Goal: Task Accomplishment & Management: Manage account settings

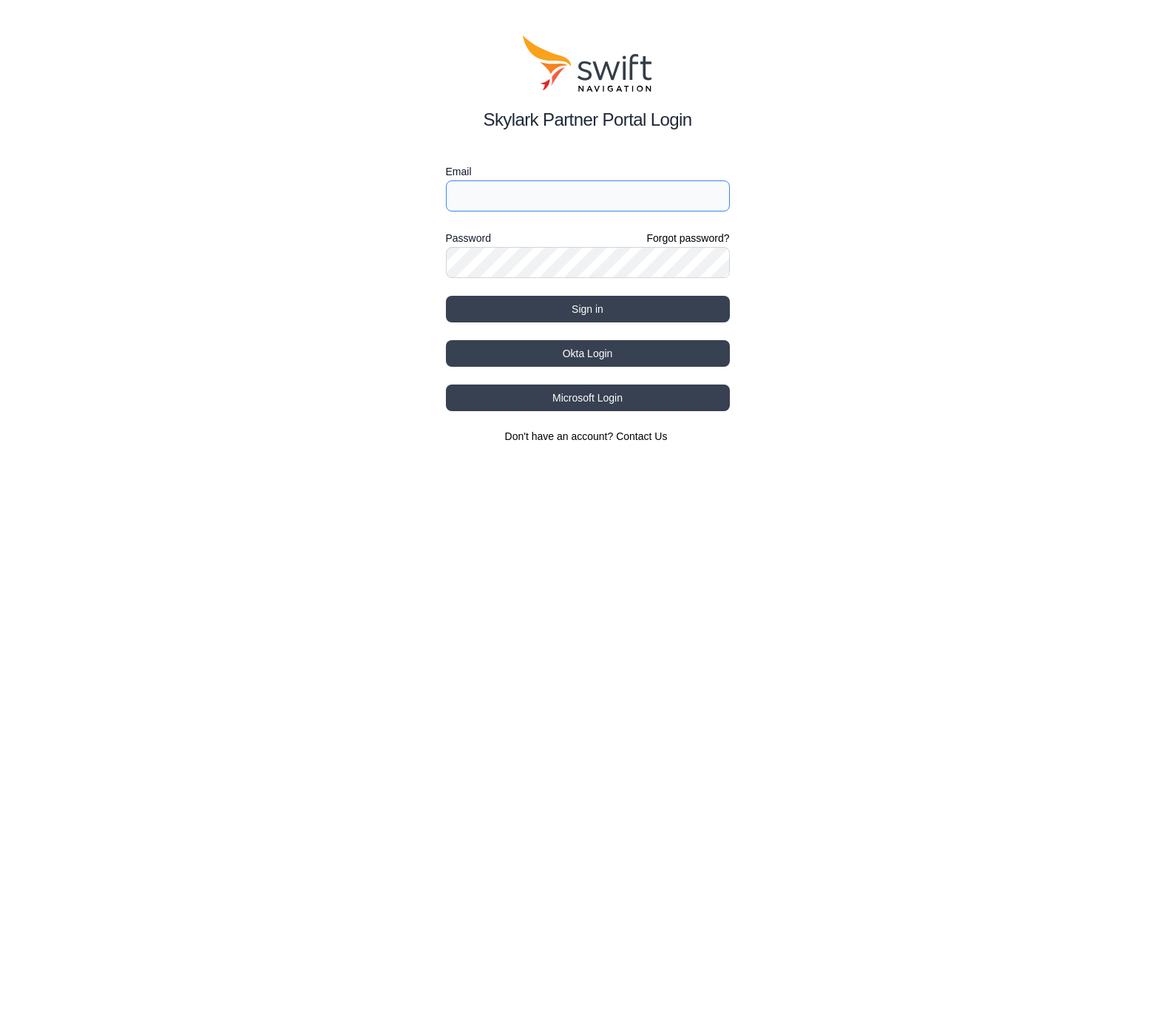
type input "[EMAIL_ADDRESS][DOMAIN_NAME]"
click at [579, 308] on button "Sign in" at bounding box center [588, 309] width 284 height 26
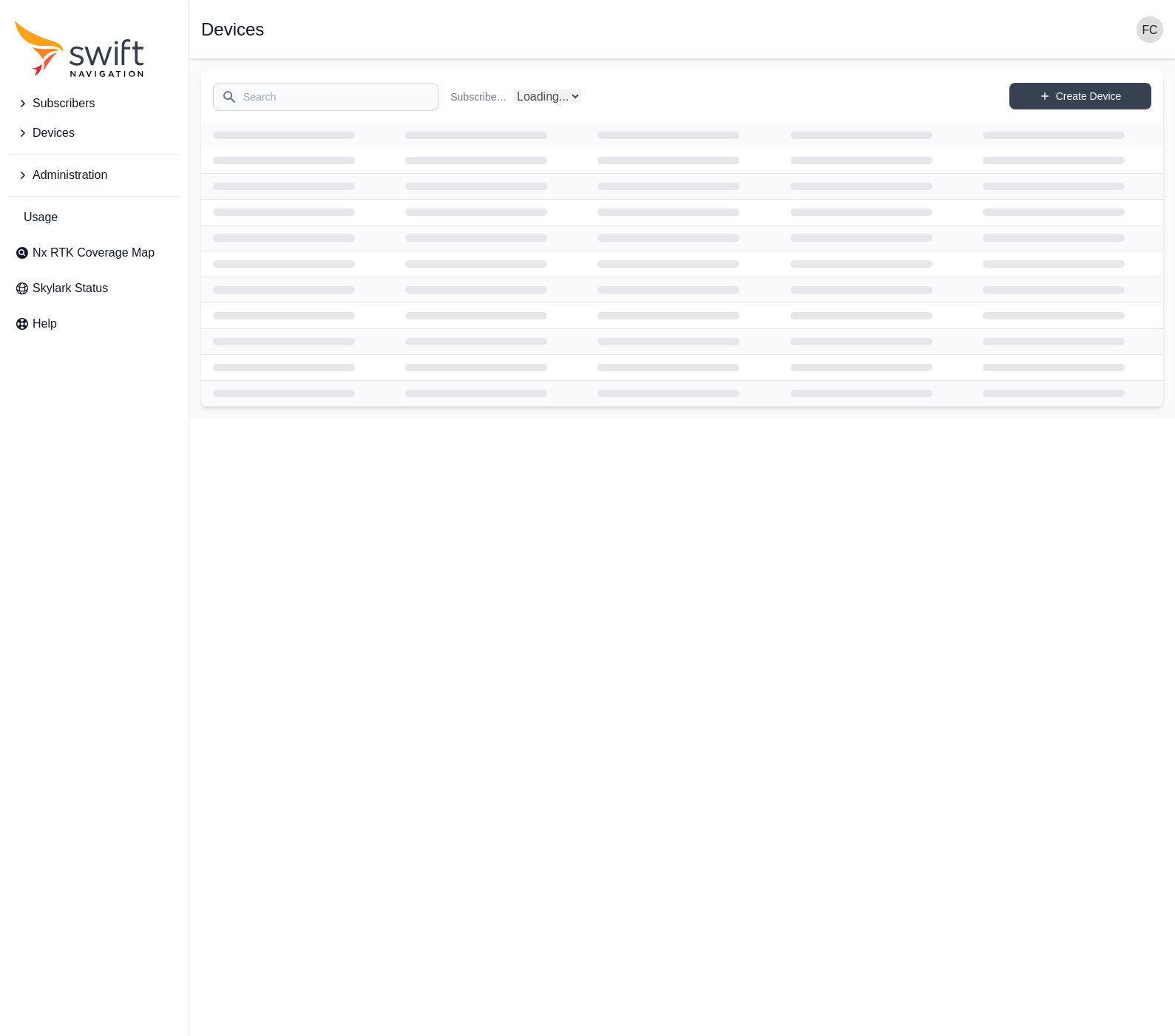
select select
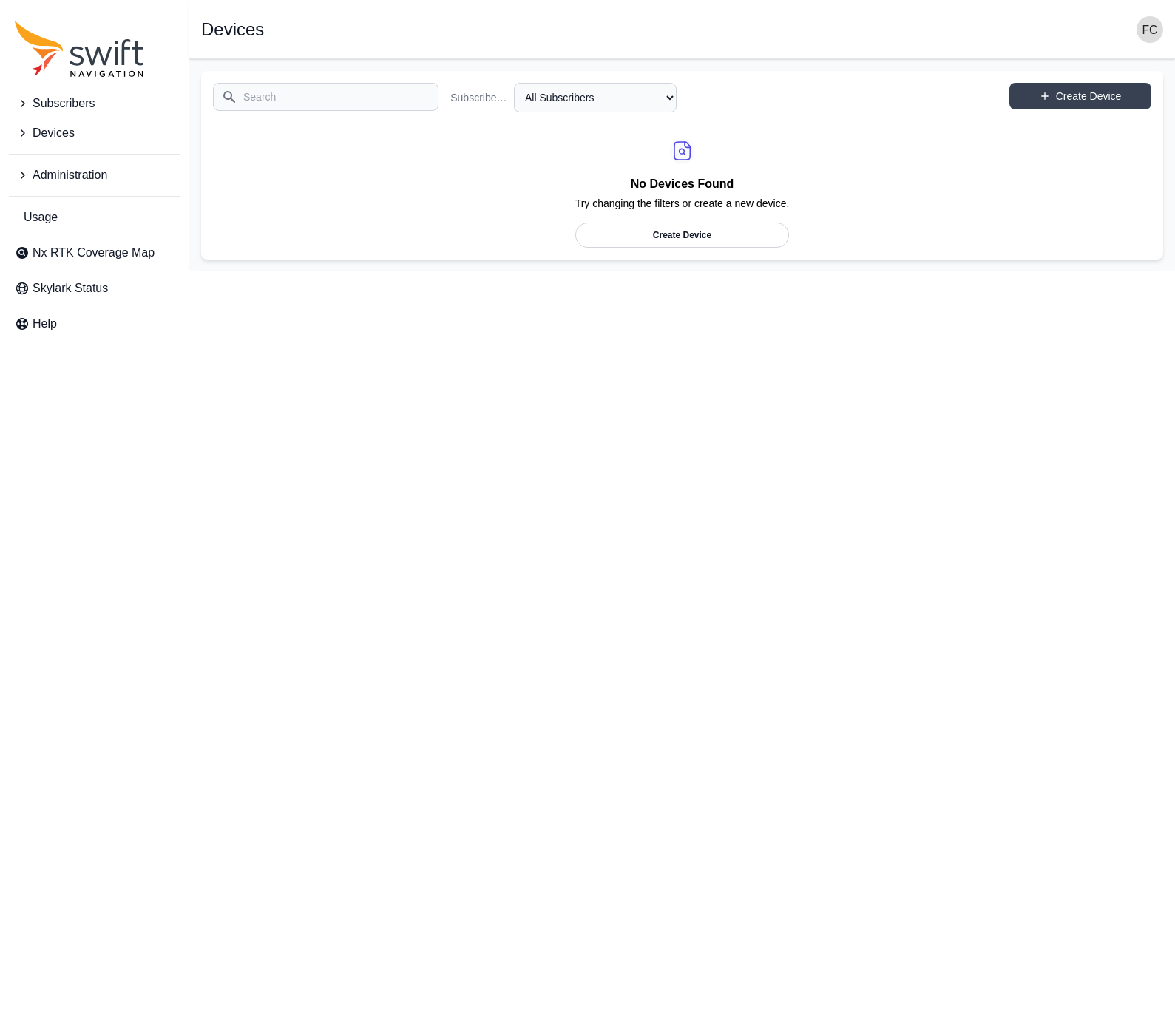
click at [70, 107] on span "Subscribers" at bounding box center [63, 103] width 62 height 18
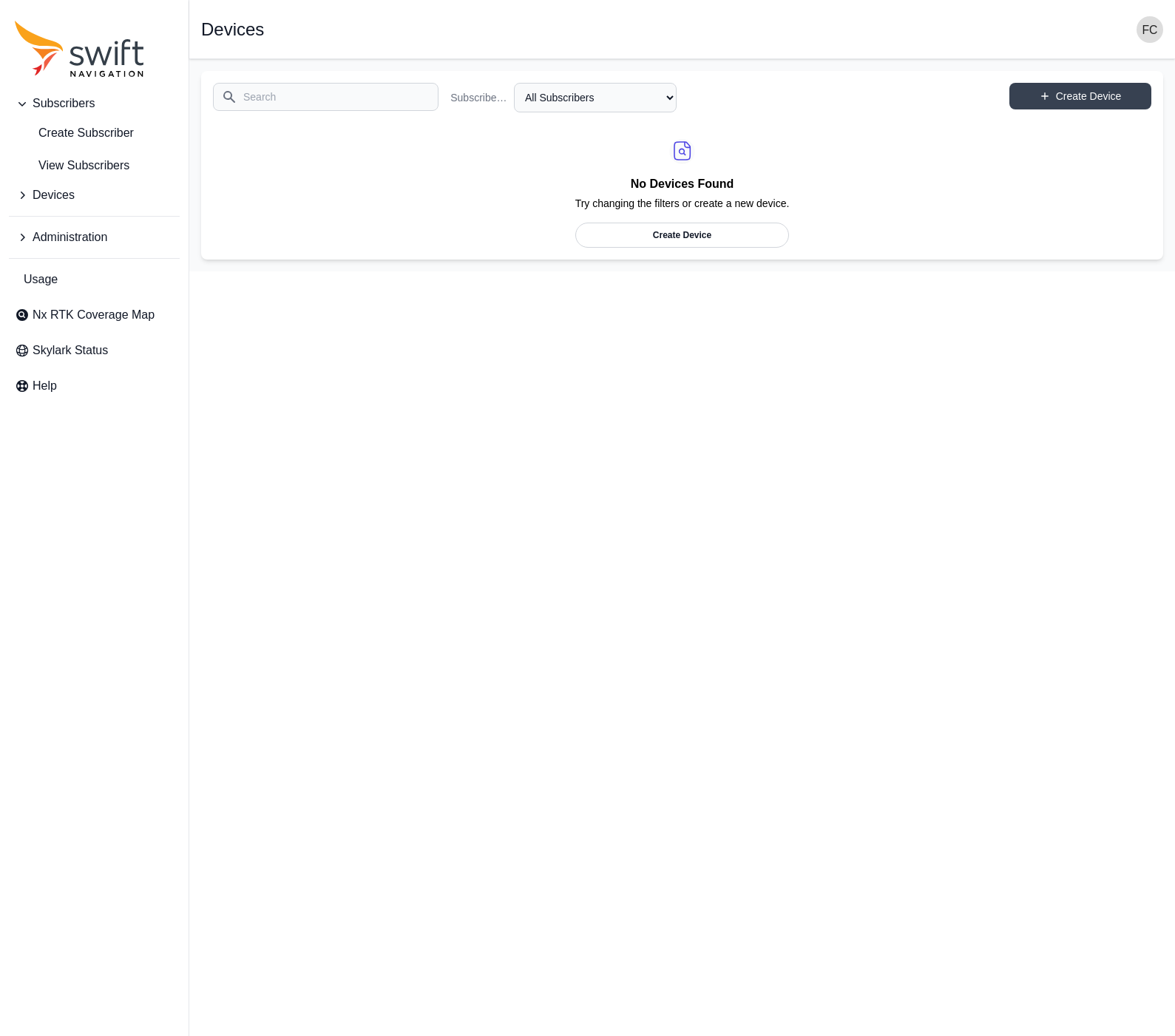
click at [56, 236] on span "Administration" at bounding box center [69, 237] width 74 height 18
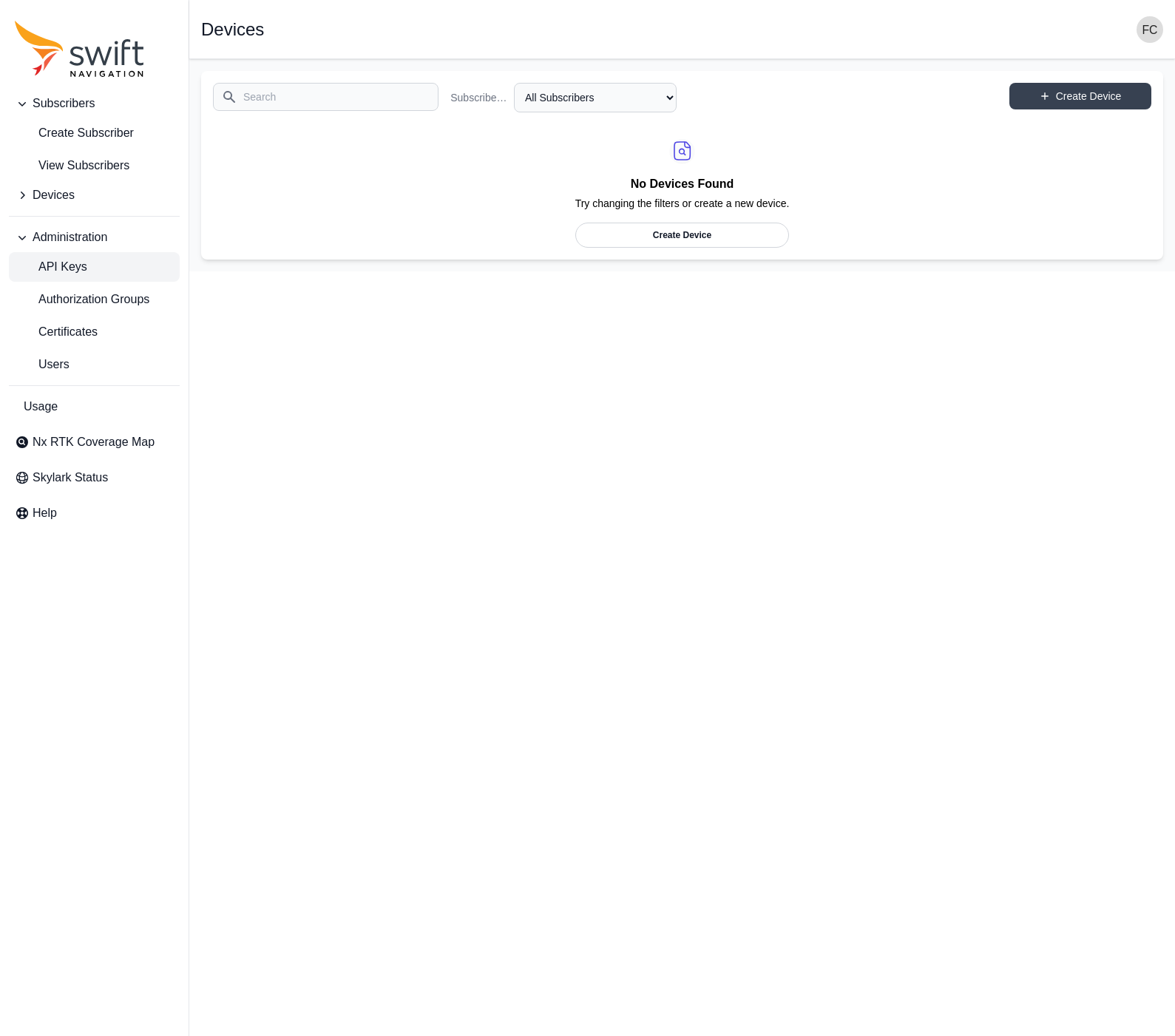
click at [82, 267] on span "API Keys" at bounding box center [50, 267] width 73 height 18
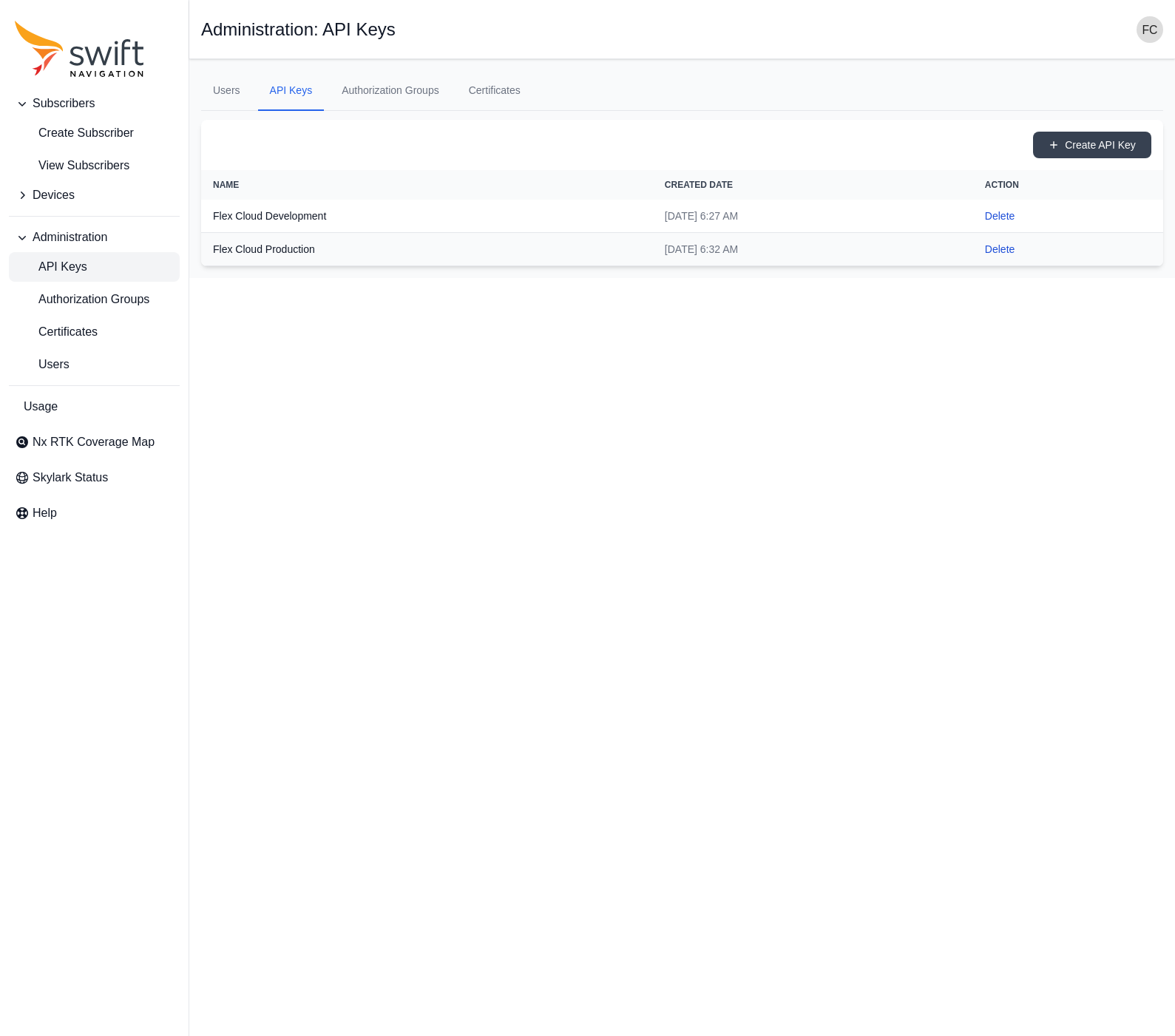
click at [661, 278] on html "Subscribers Create Subscriber View Subscribers Devices Administration API Keys …" at bounding box center [587, 138] width 1175 height 278
click at [279, 212] on th "Flex Cloud Development" at bounding box center [426, 216] width 452 height 33
click at [298, 91] on link "API Keys" at bounding box center [291, 91] width 67 height 40
click at [219, 218] on th "Flex Cloud Development" at bounding box center [426, 216] width 452 height 33
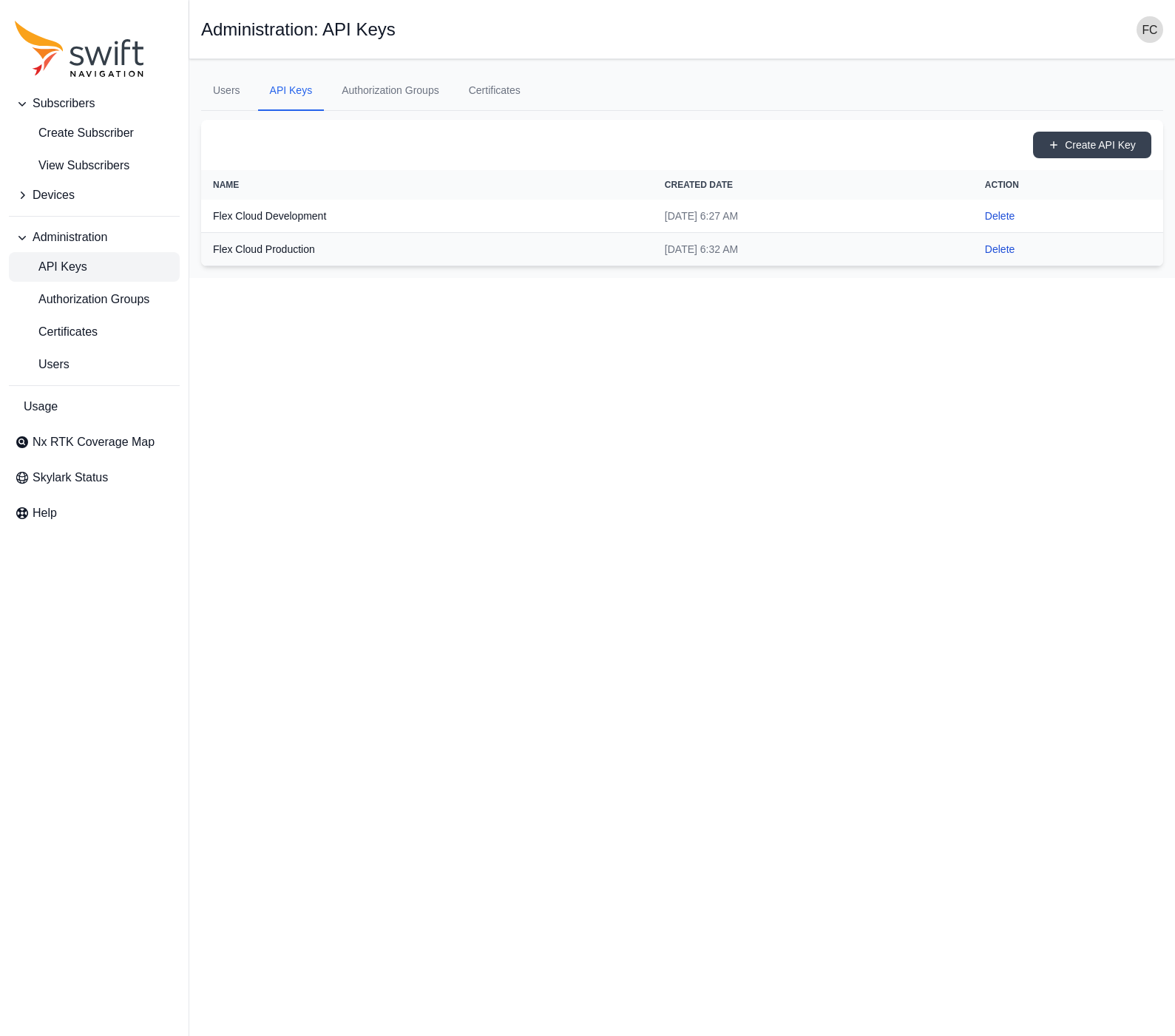
drag, startPoint x: 669, startPoint y: 329, endPoint x: 655, endPoint y: 327, distance: 14.1
click at [667, 278] on html "Subscribers Create Subscriber View Subscribers Devices Administration API Keys …" at bounding box center [587, 138] width 1175 height 278
click at [662, 139] on div "Create API Key" at bounding box center [682, 144] width 962 height 50
click at [1014, 215] on button "Delete" at bounding box center [999, 215] width 30 height 15
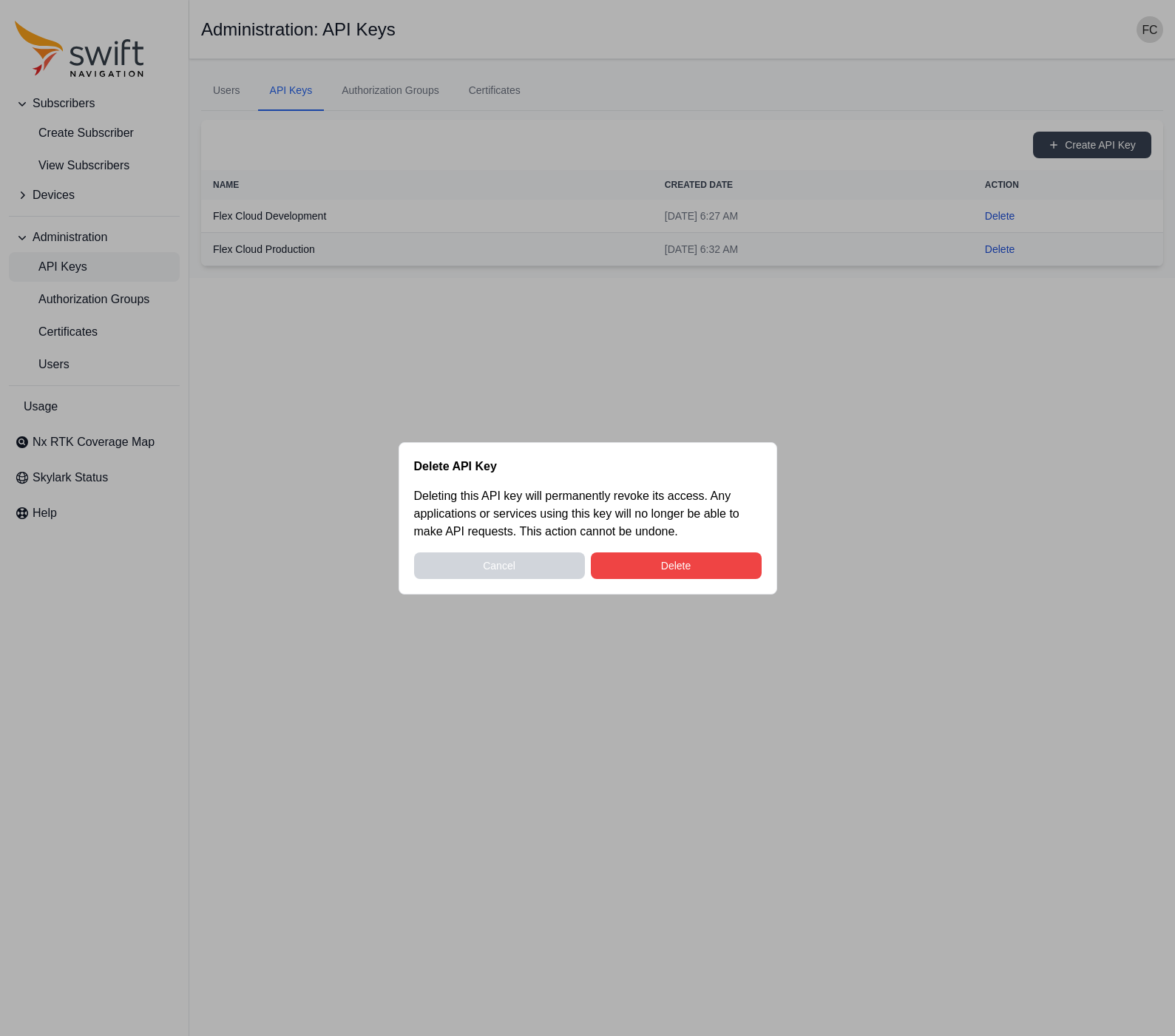
click at [694, 571] on button "Delete" at bounding box center [676, 565] width 171 height 26
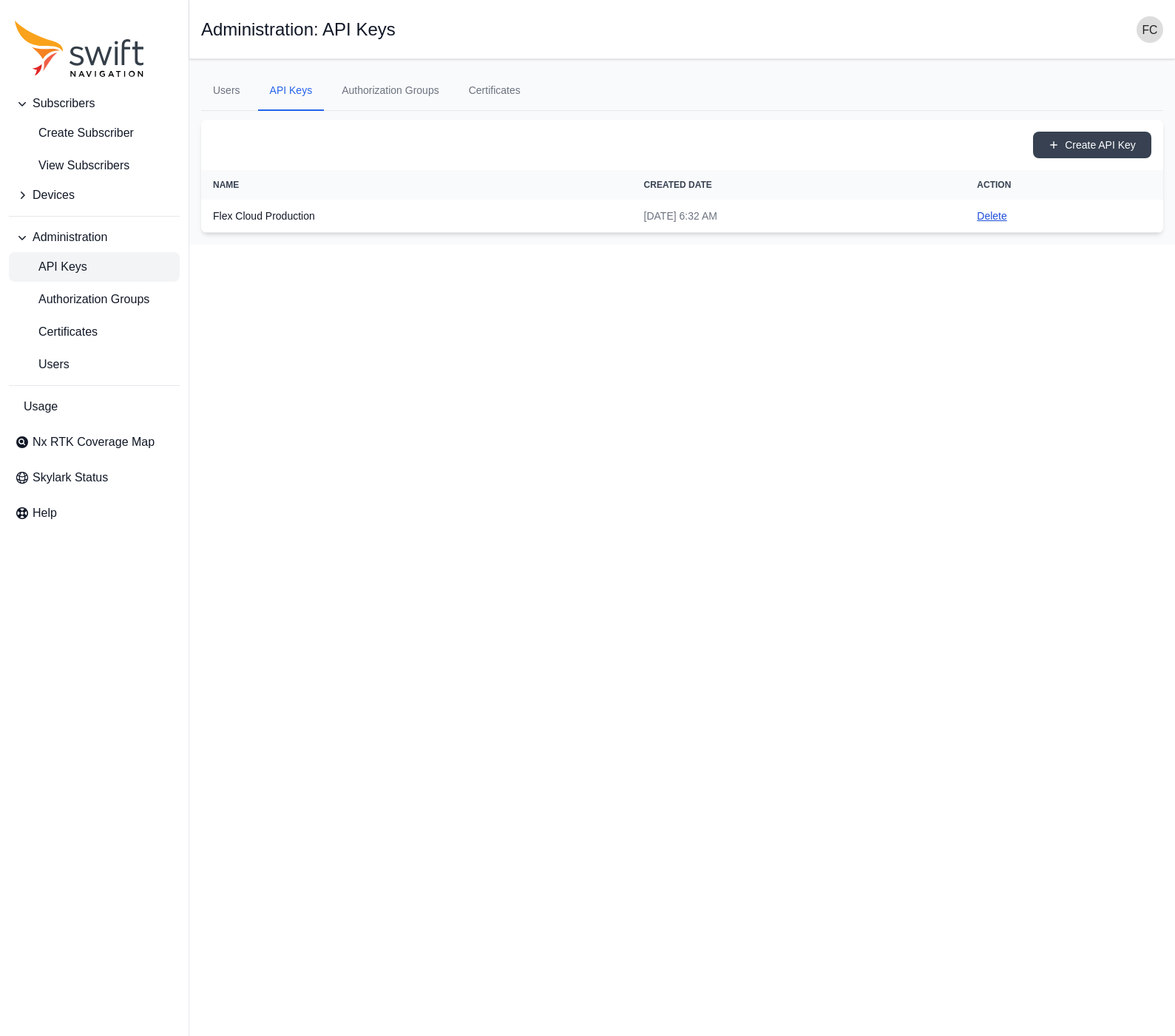
click at [1007, 215] on button "Delete" at bounding box center [991, 215] width 30 height 15
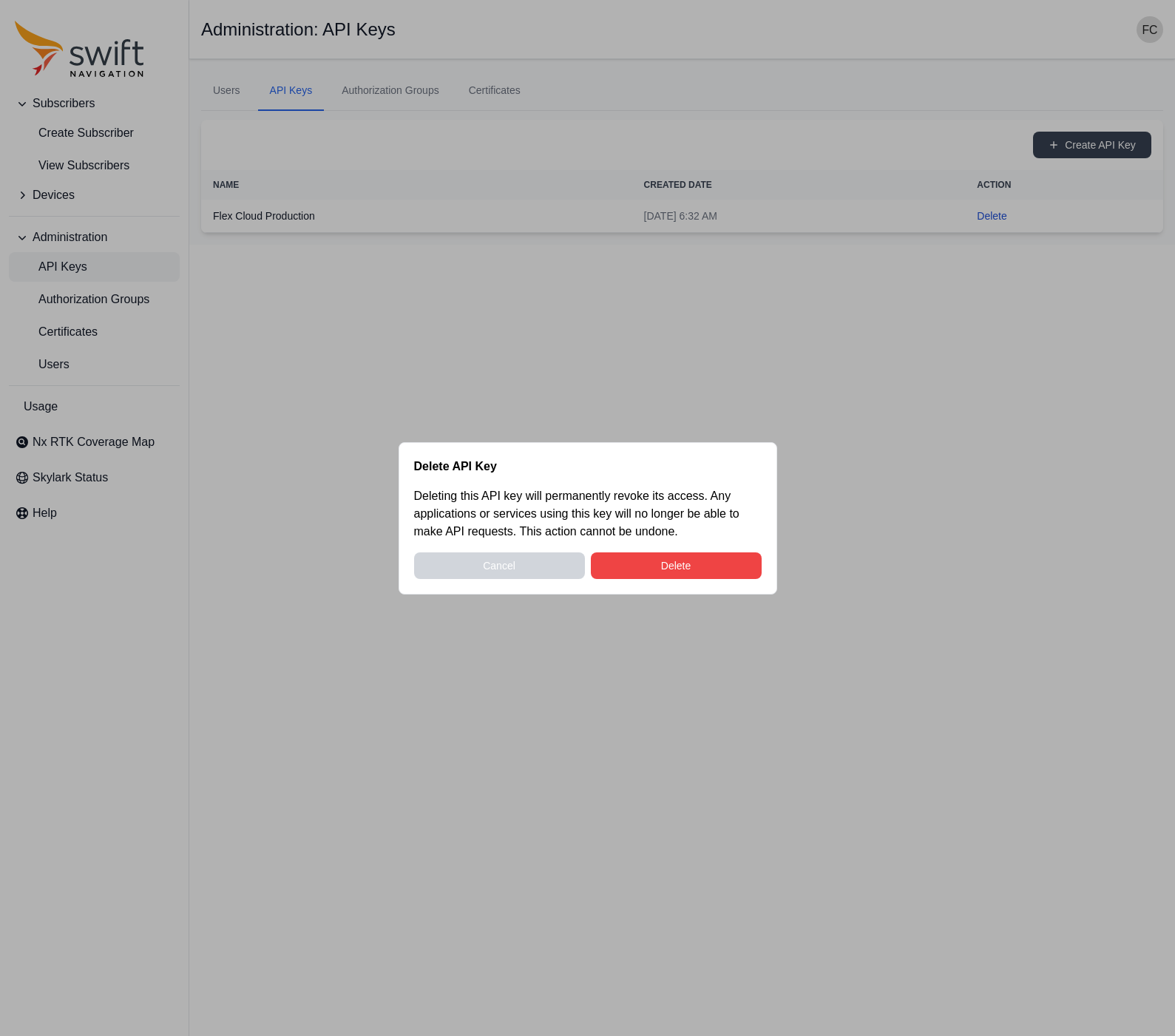
click at [657, 574] on button "Delete" at bounding box center [676, 565] width 171 height 26
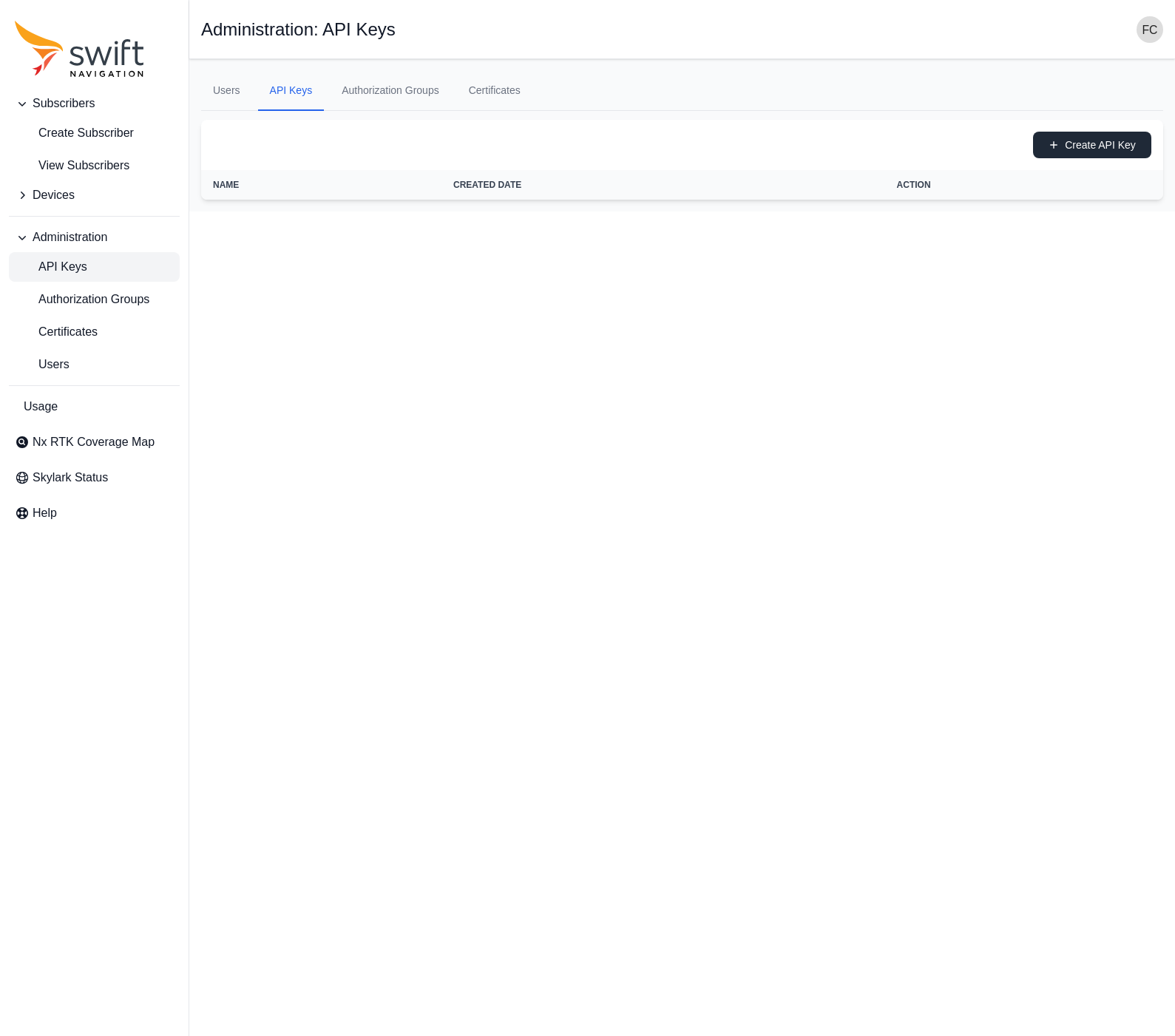
click at [1056, 150] on icon "button" at bounding box center [1054, 145] width 10 height 10
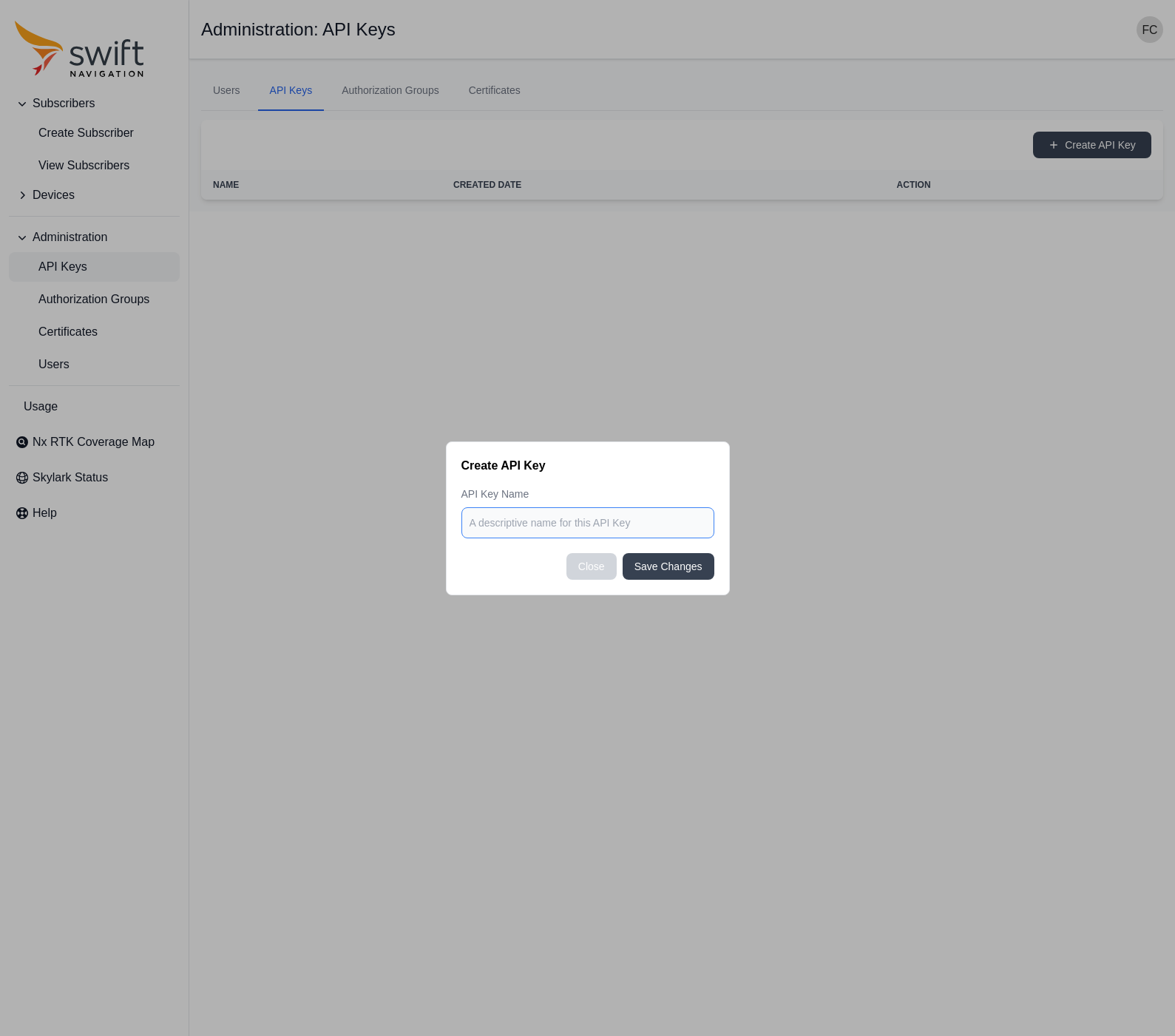
click at [585, 531] on input at bounding box center [588, 523] width 253 height 31
type input "BAD_ELF_DEV"
click at [661, 572] on button "Save Changes" at bounding box center [667, 566] width 91 height 26
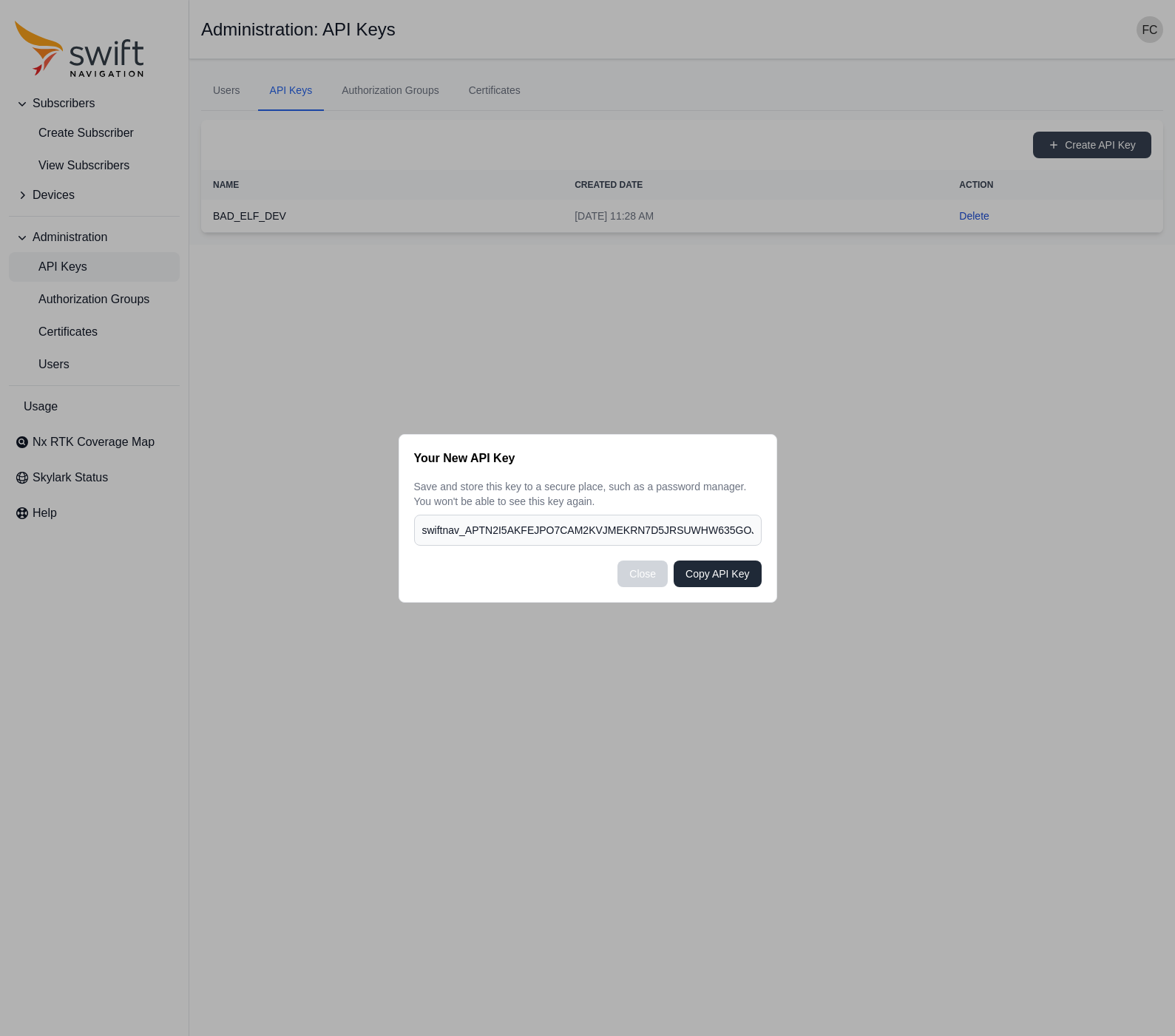
click at [714, 568] on button "Copy API Key" at bounding box center [717, 574] width 87 height 26
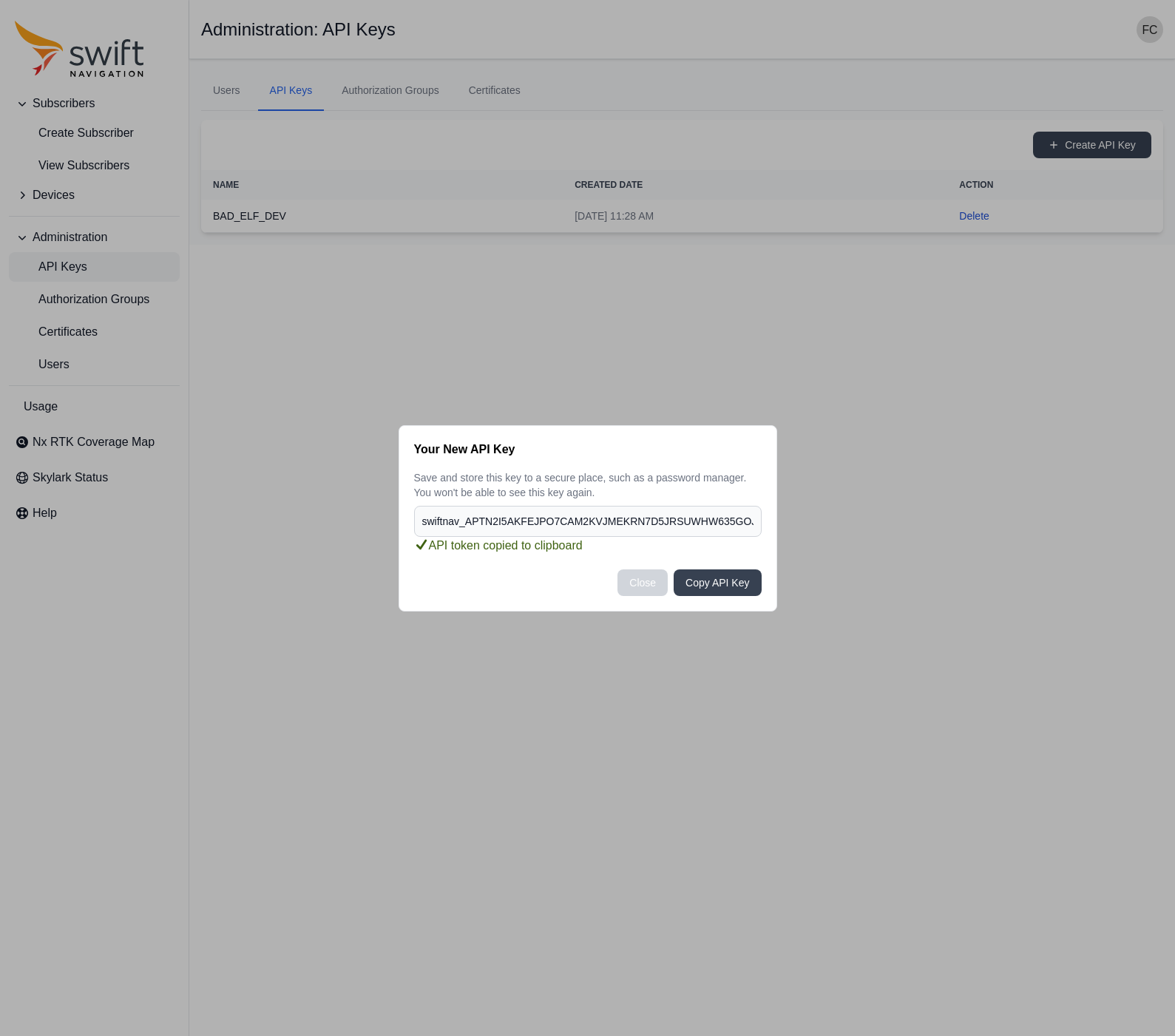
click at [555, 390] on div "Your New API Key Save and store this key to a secure place, such as a password …" at bounding box center [587, 518] width 1175 height 1036
click at [641, 574] on button "Close" at bounding box center [642, 582] width 50 height 26
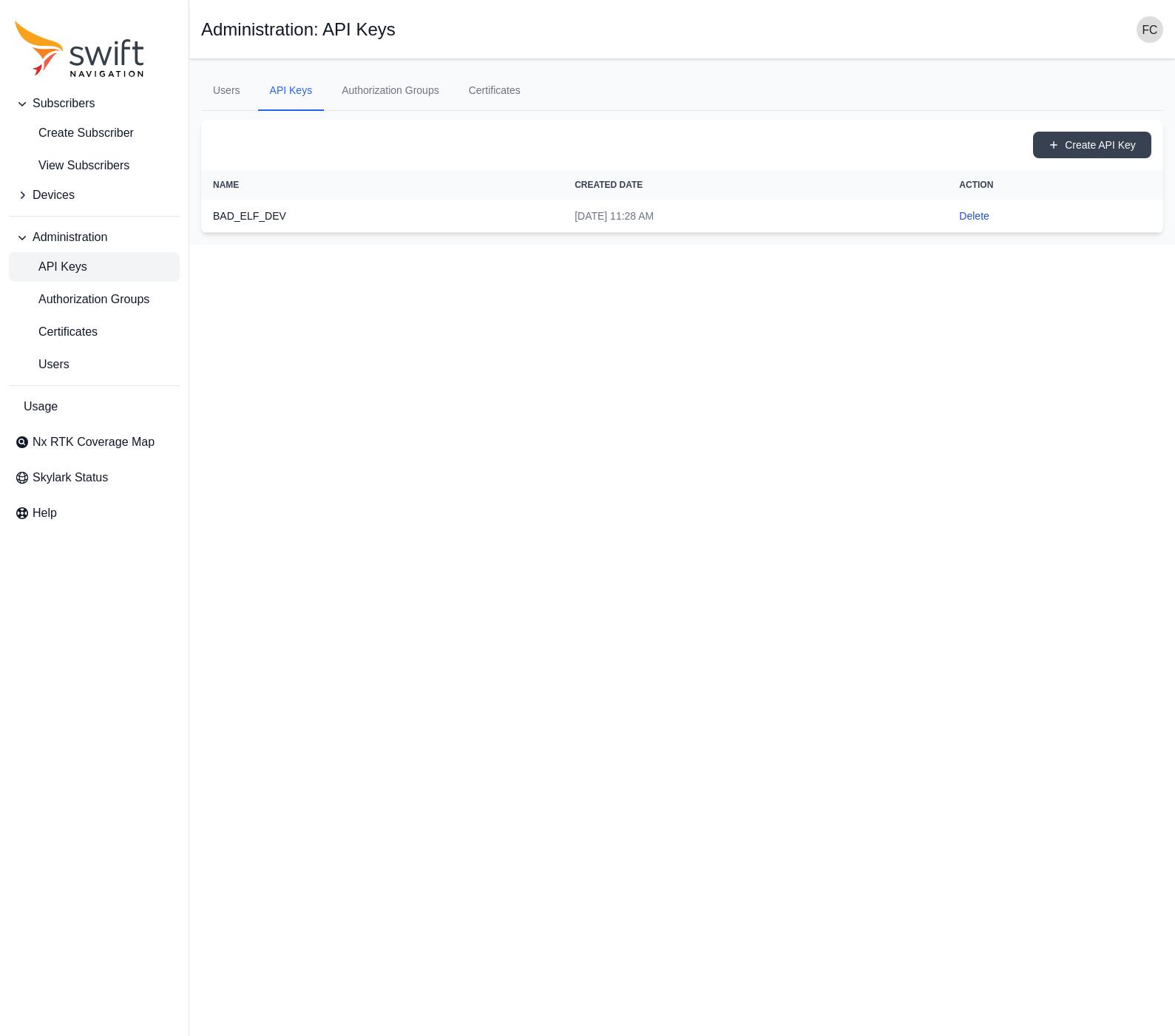
click at [619, 244] on html "Subscribers Create Subscriber View Subscribers Devices Administration API Keys …" at bounding box center [587, 122] width 1175 height 244
click at [405, 91] on link "Authorization Groups" at bounding box center [391, 91] width 121 height 40
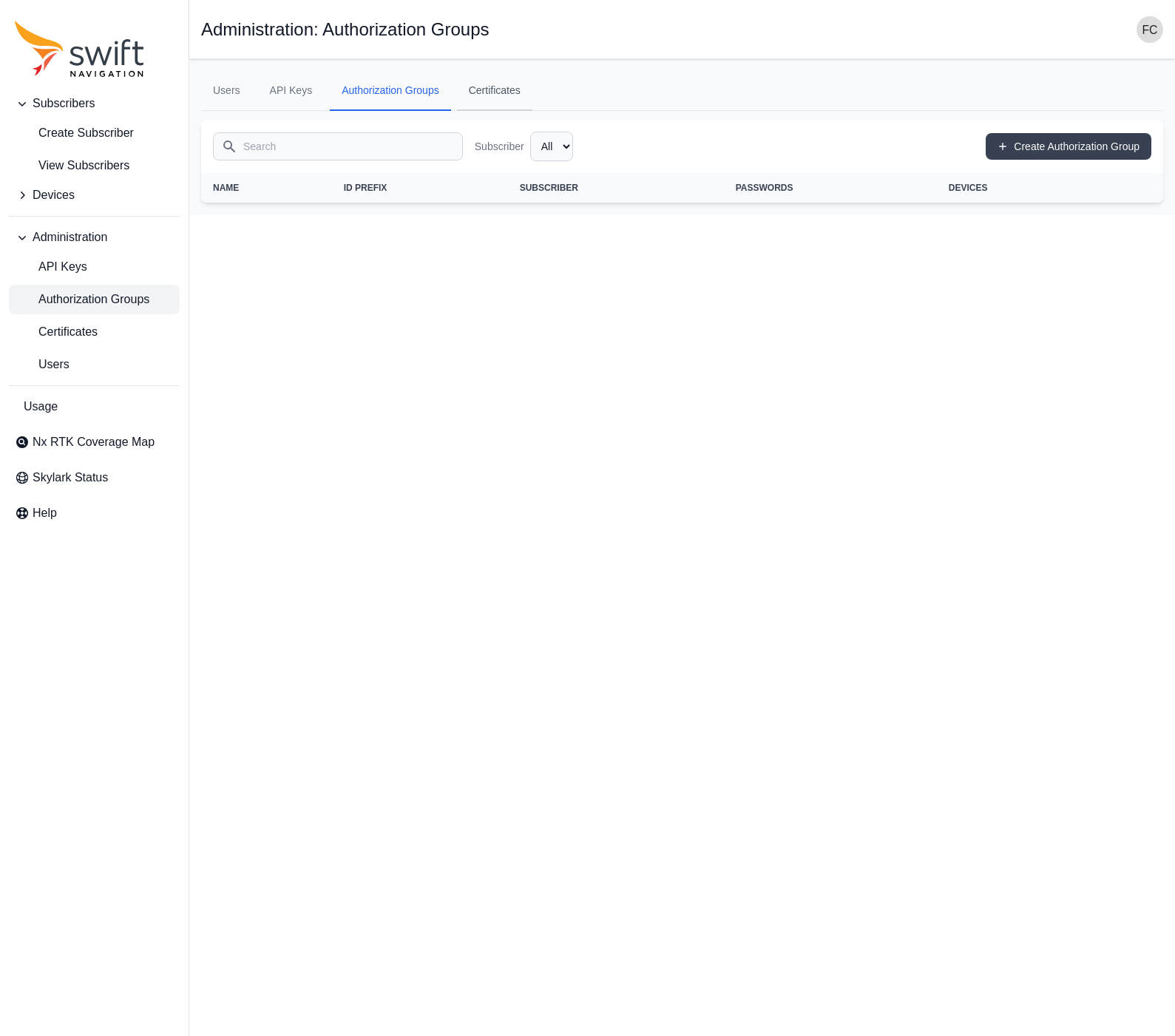
click at [501, 93] on link "Certificates" at bounding box center [495, 91] width 75 height 40
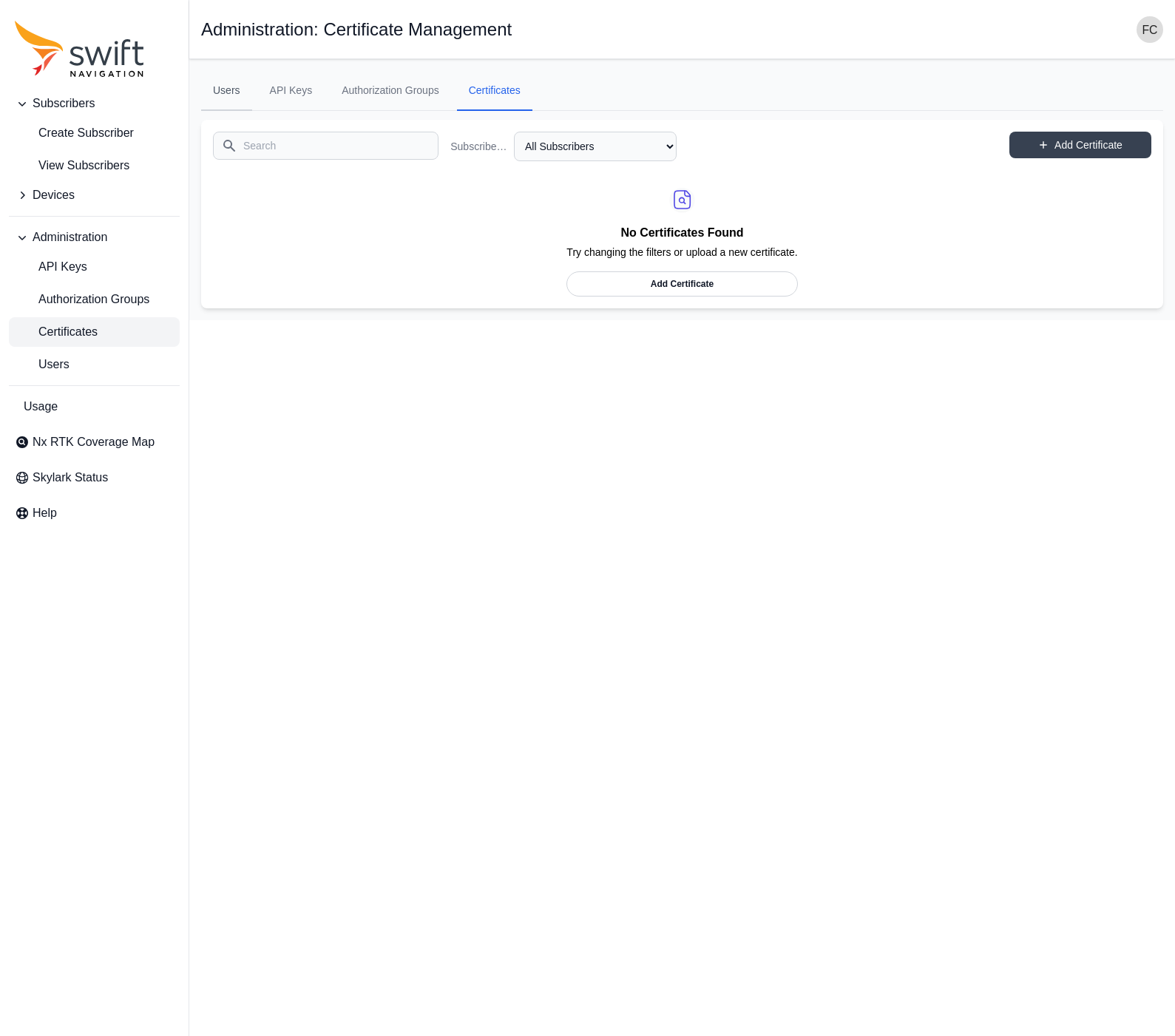
click at [208, 91] on link "Users" at bounding box center [226, 91] width 51 height 40
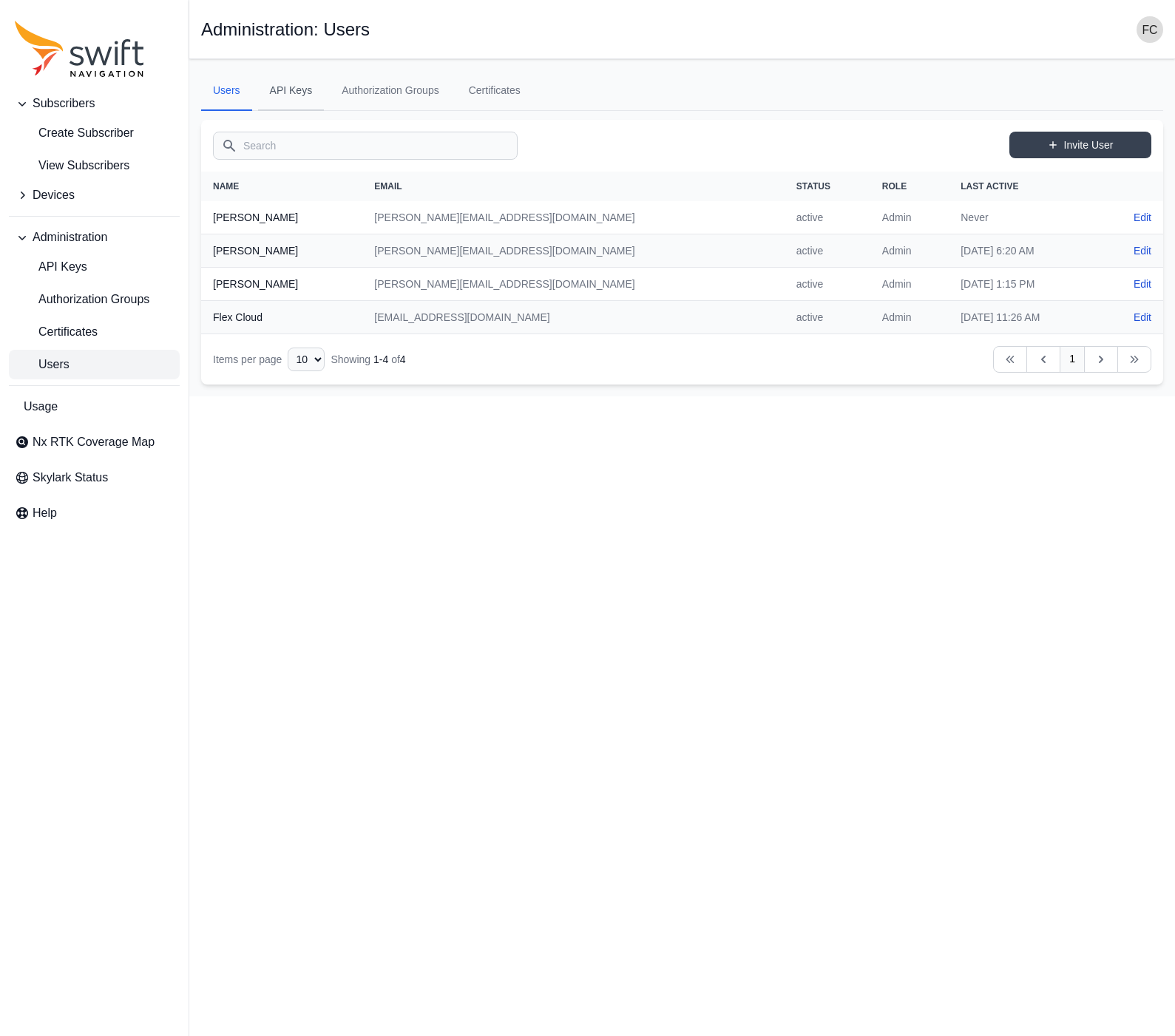
click at [298, 82] on link "API Keys" at bounding box center [291, 91] width 67 height 40
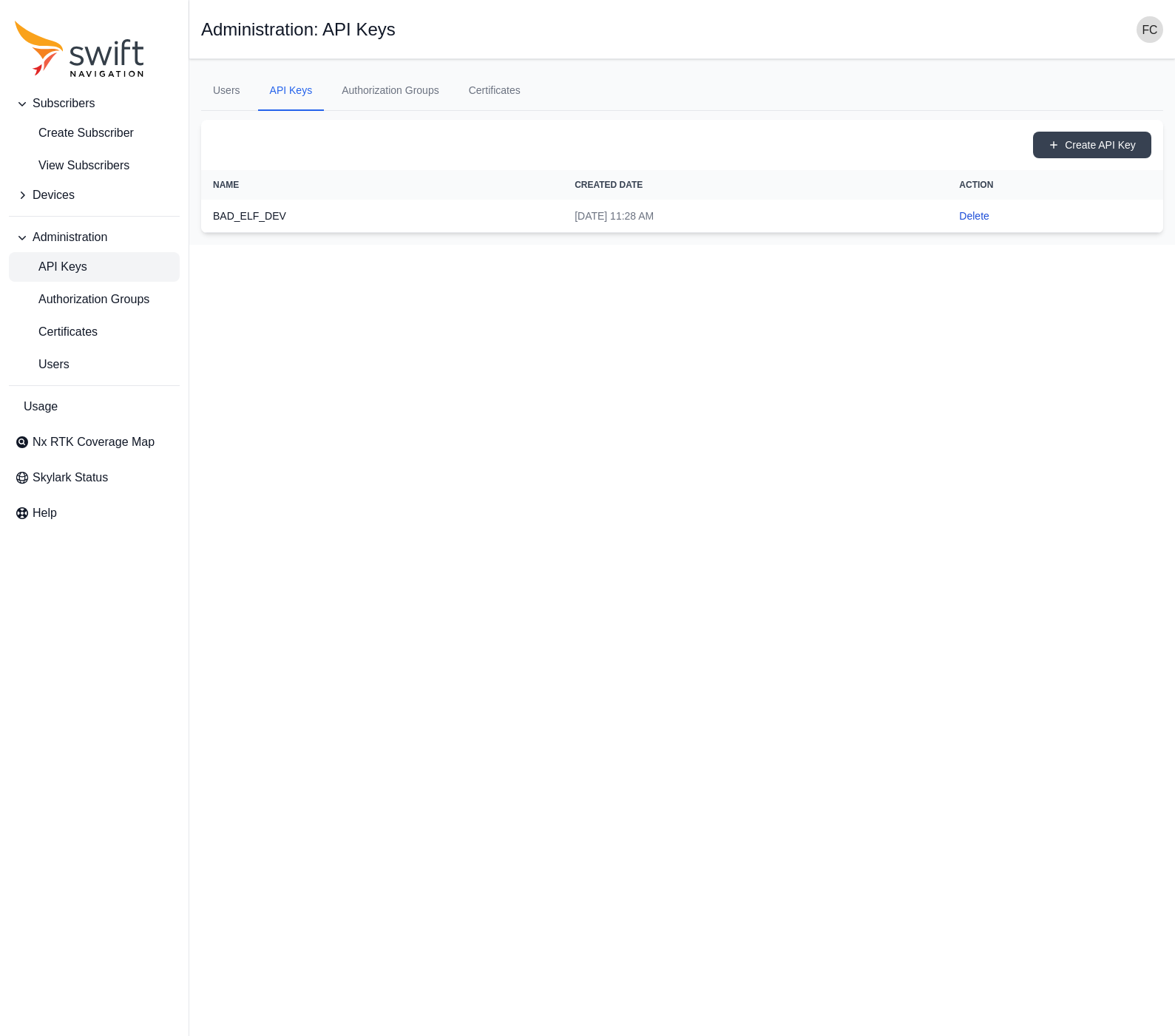
click at [350, 244] on html "Subscribers Create Subscriber View Subscribers Devices Administration API Keys …" at bounding box center [587, 122] width 1175 height 244
click at [590, 244] on html "Subscribers Create Subscriber View Subscribers Devices Administration API Keys …" at bounding box center [587, 122] width 1175 height 244
click at [28, 197] on icon "Sidenav" at bounding box center [21, 195] width 15 height 15
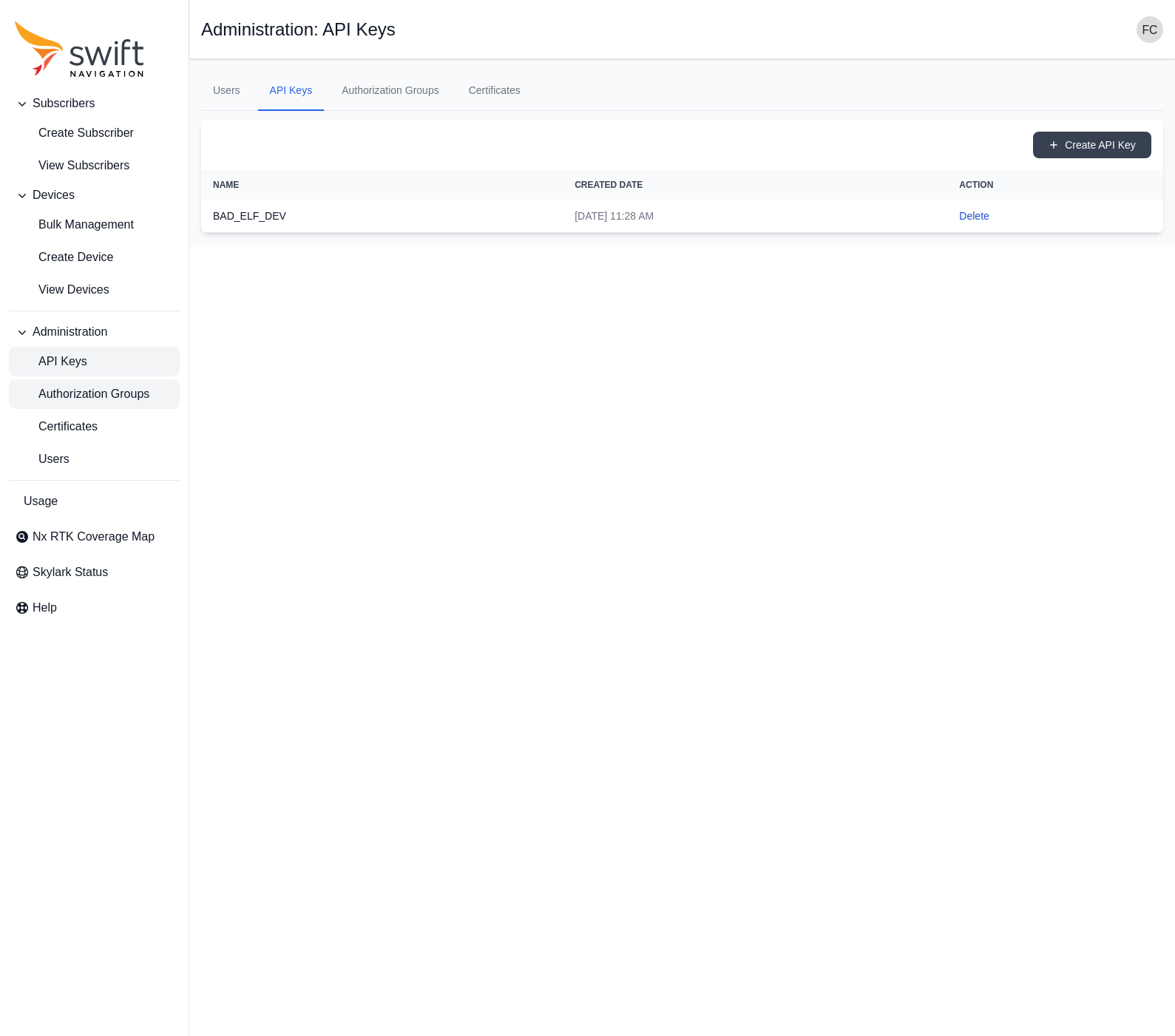
click at [105, 394] on span "Authorization Groups" at bounding box center [81, 394] width 134 height 18
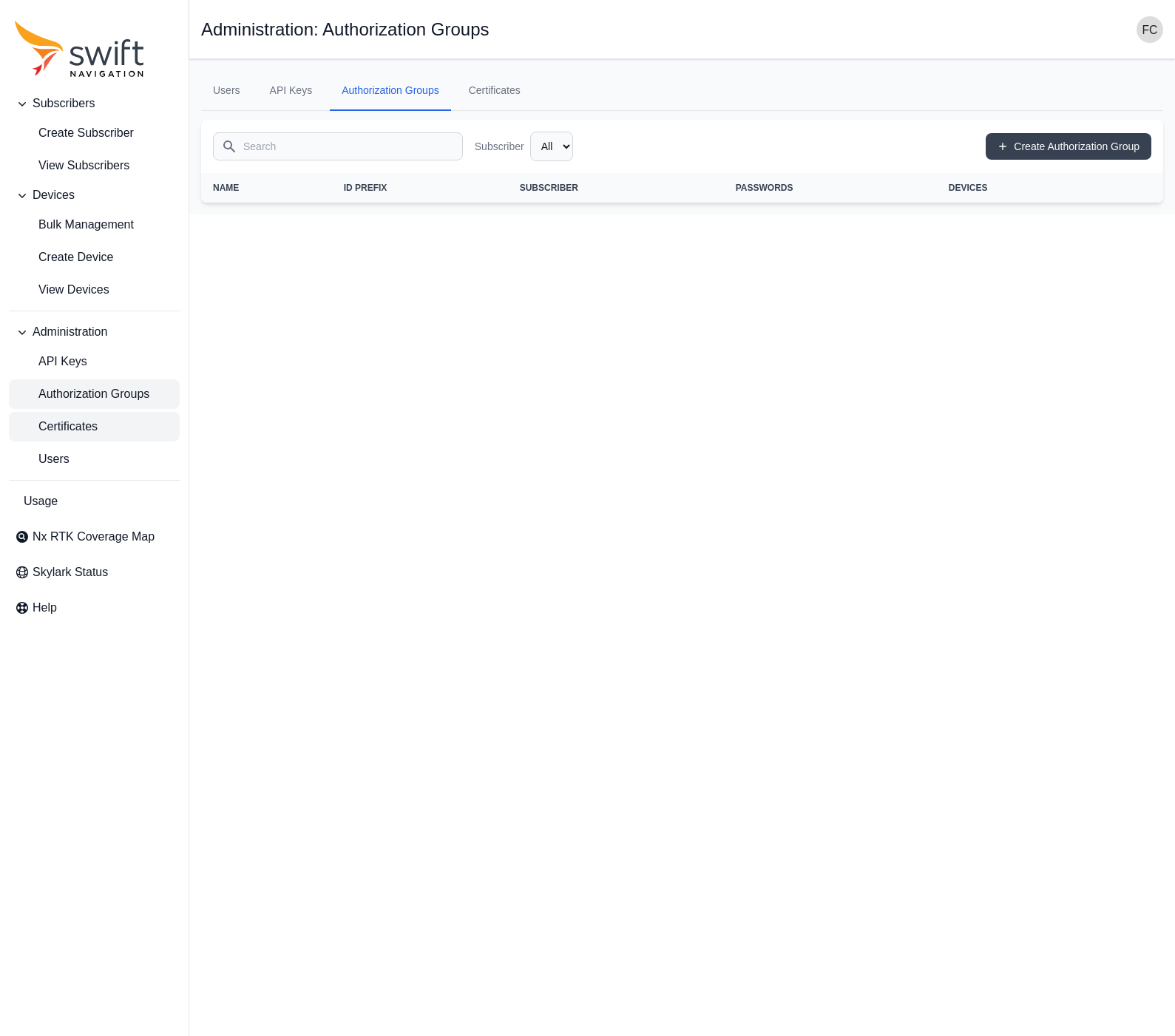
click at [103, 421] on link "Certificates" at bounding box center [94, 427] width 171 height 30
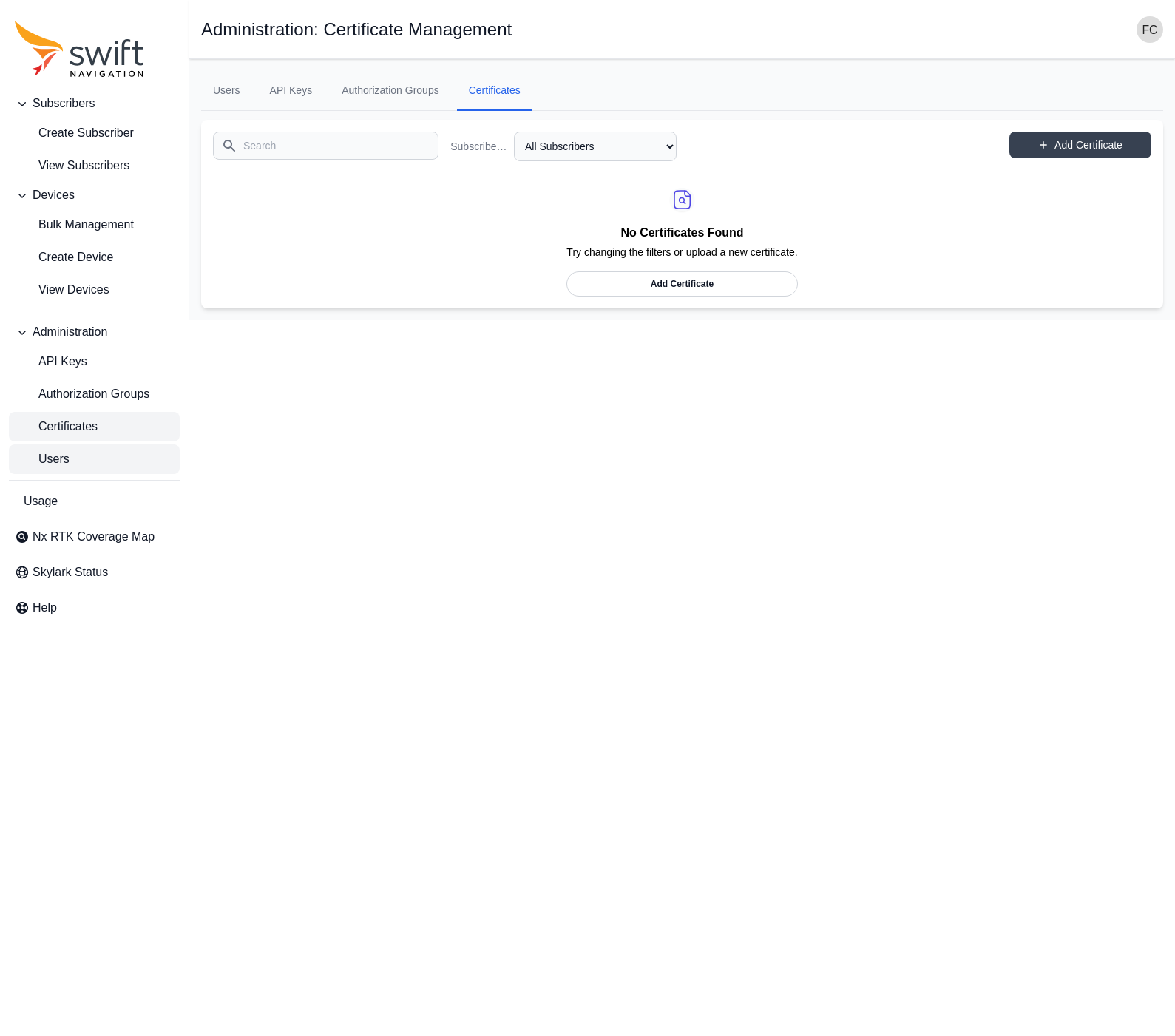
click at [104, 462] on link "Users" at bounding box center [94, 459] width 171 height 30
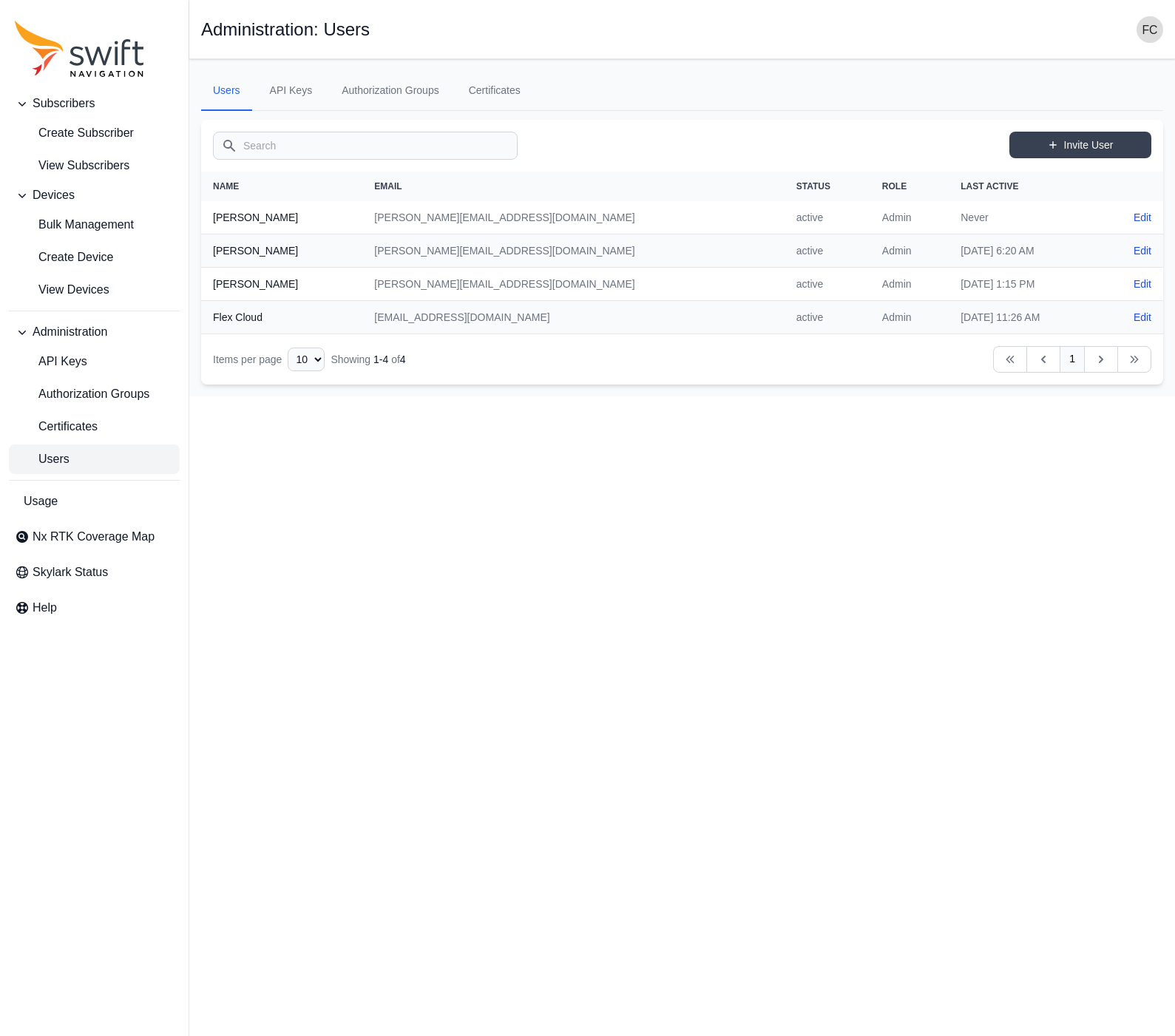
click at [303, 397] on html "Subscribers Create Subscriber View Subscribers Devices Bulk Management Create D…" at bounding box center [587, 198] width 1175 height 397
click at [310, 91] on link "API Keys" at bounding box center [291, 91] width 67 height 40
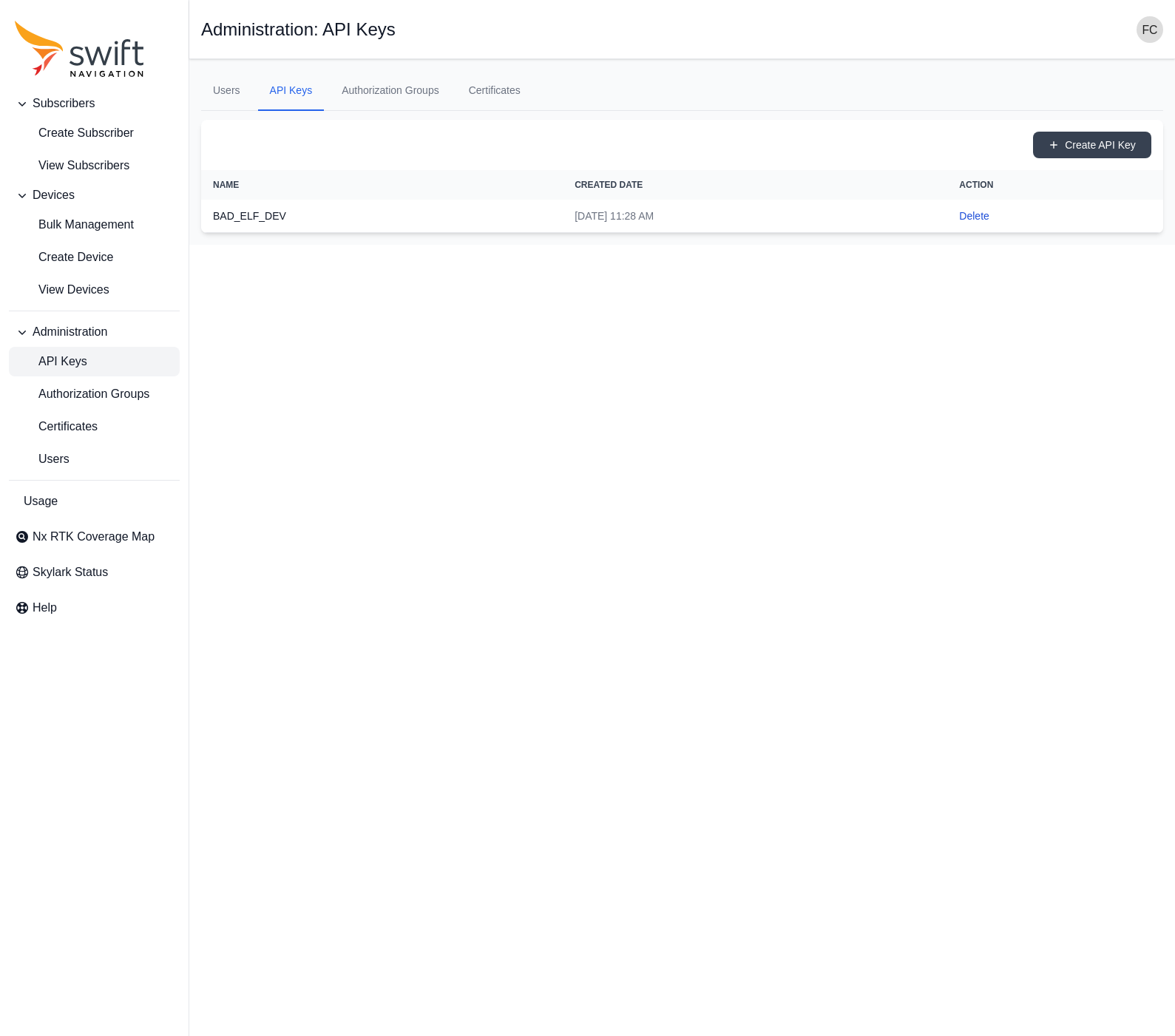
click at [485, 244] on html "Subscribers Create Subscriber View Subscribers Devices Bulk Management Create D…" at bounding box center [587, 122] width 1175 height 244
click at [1155, 26] on img "button" at bounding box center [1149, 29] width 26 height 26
click at [1051, 144] on link "Administration" at bounding box center [1092, 145] width 166 height 26
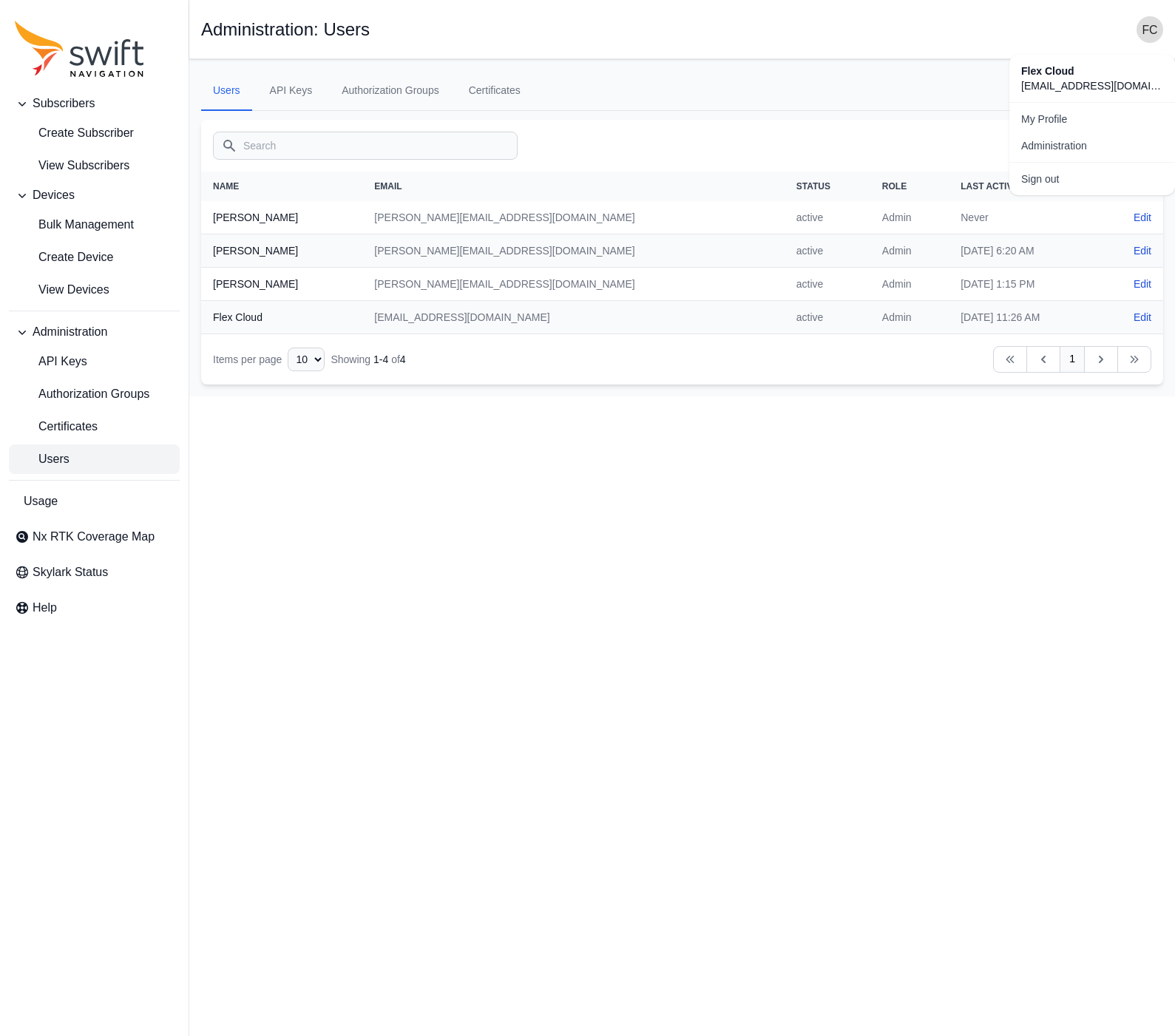
click at [814, 93] on ul "Users API Keys Authorization Groups Certificates" at bounding box center [682, 91] width 962 height 40
click at [27, 607] on icon "Sidenav" at bounding box center [21, 608] width 15 height 15
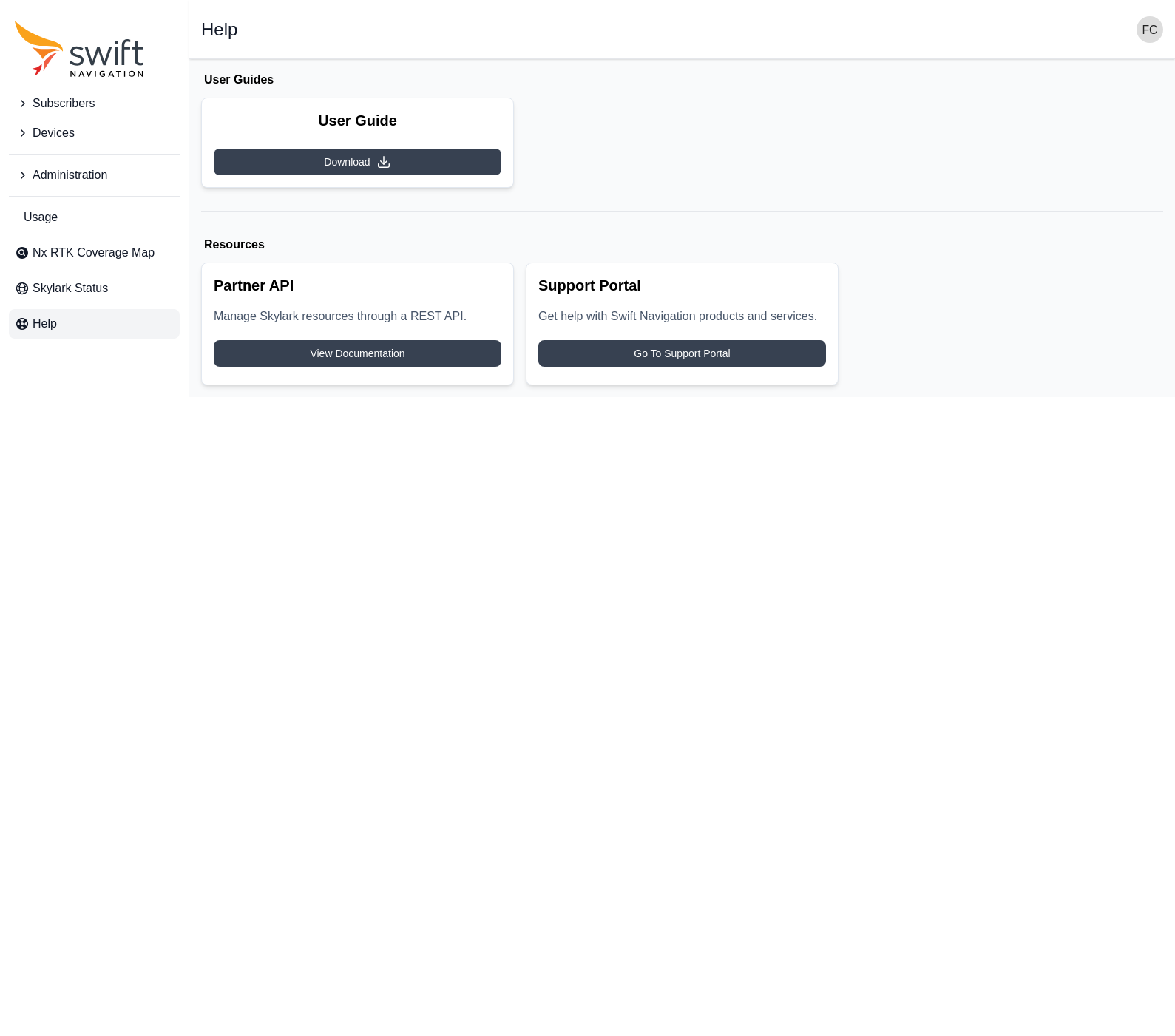
click at [408, 397] on html "Subscribers Devices Administration Usage Nx RTK Coverage Map Skylark Status Hel…" at bounding box center [587, 198] width 1175 height 397
click at [383, 162] on icon at bounding box center [383, 162] width 15 height 15
click at [689, 341] on div "Support Portal Get help with Swift Navigation products and services. Go To Supp…" at bounding box center [682, 324] width 313 height 123
click at [687, 348] on span "Go To Support Portal" at bounding box center [681, 353] width 96 height 15
